Goal: Check status: Check status

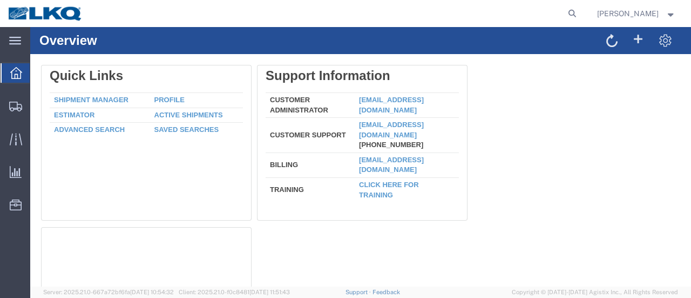
click at [577, 10] on form at bounding box center [572, 13] width 17 height 27
click at [580, 15] on icon at bounding box center [572, 13] width 15 height 15
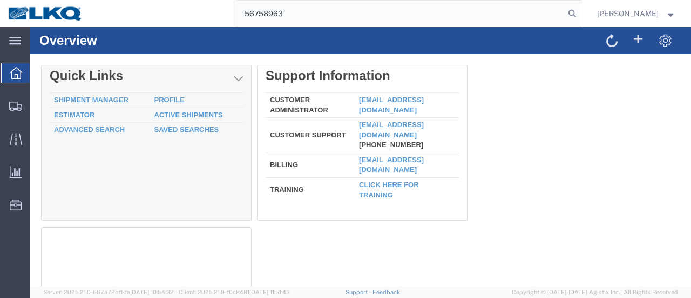
type input "56758963"
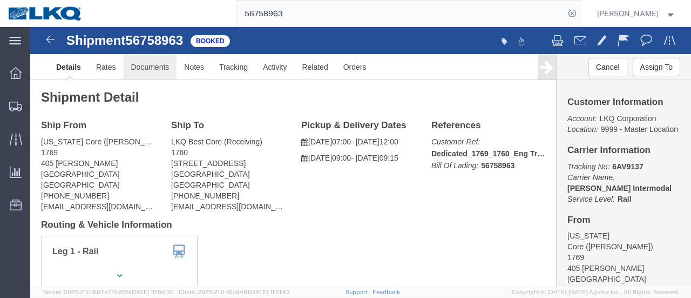
click link "Documents"
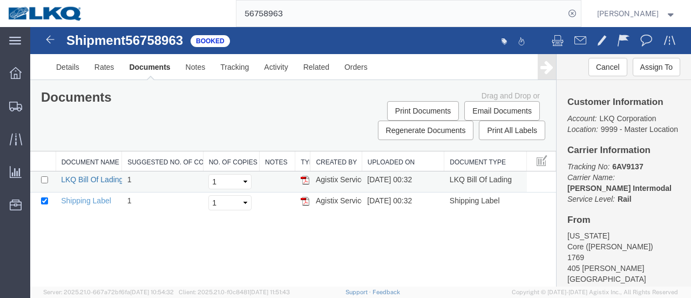
click at [80, 178] on link "LKQ Bill Of Lading" at bounding box center [92, 179] width 62 height 9
